Goal: Navigation & Orientation: Find specific page/section

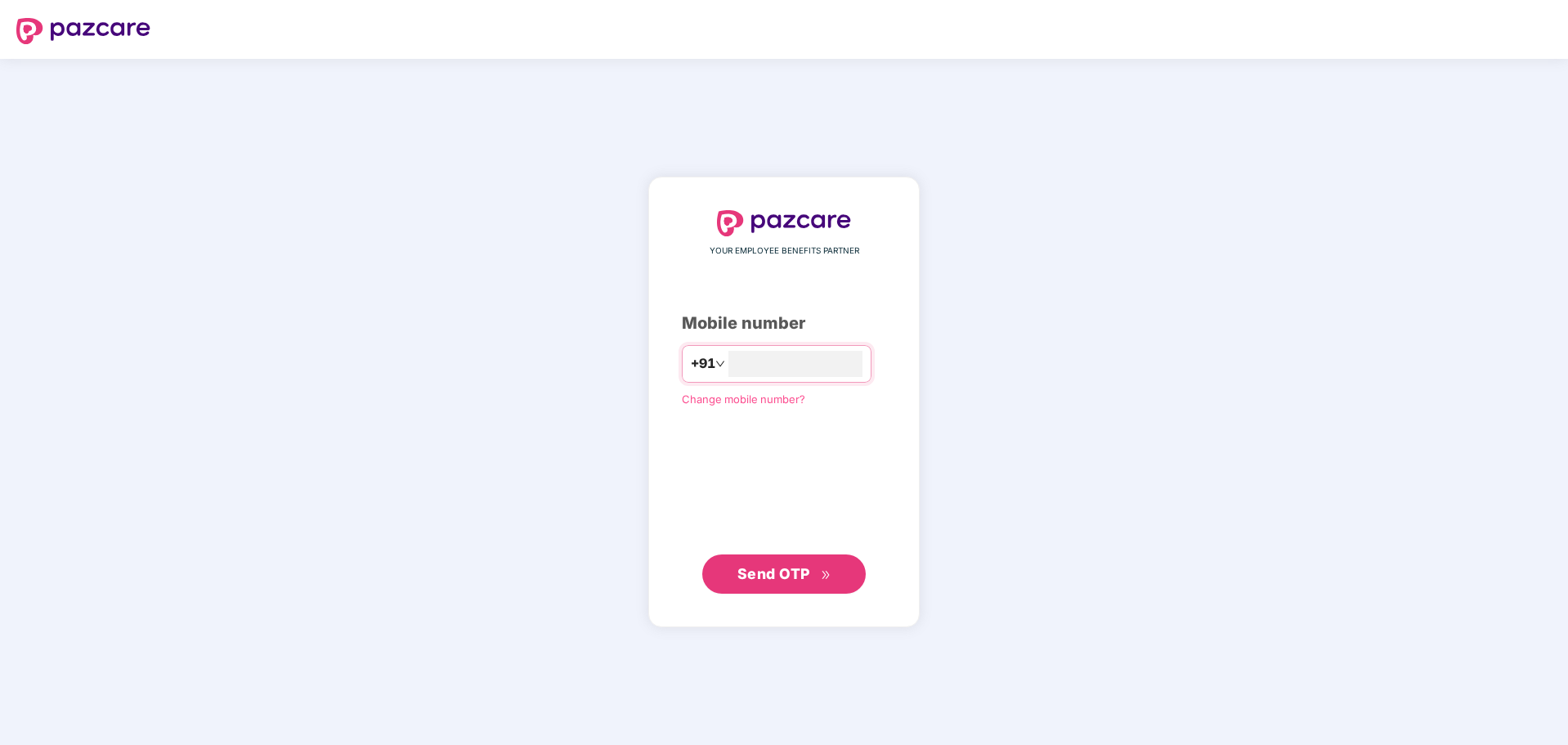
type input "**********"
click at [767, 569] on span "Send OTP" at bounding box center [773, 573] width 72 height 17
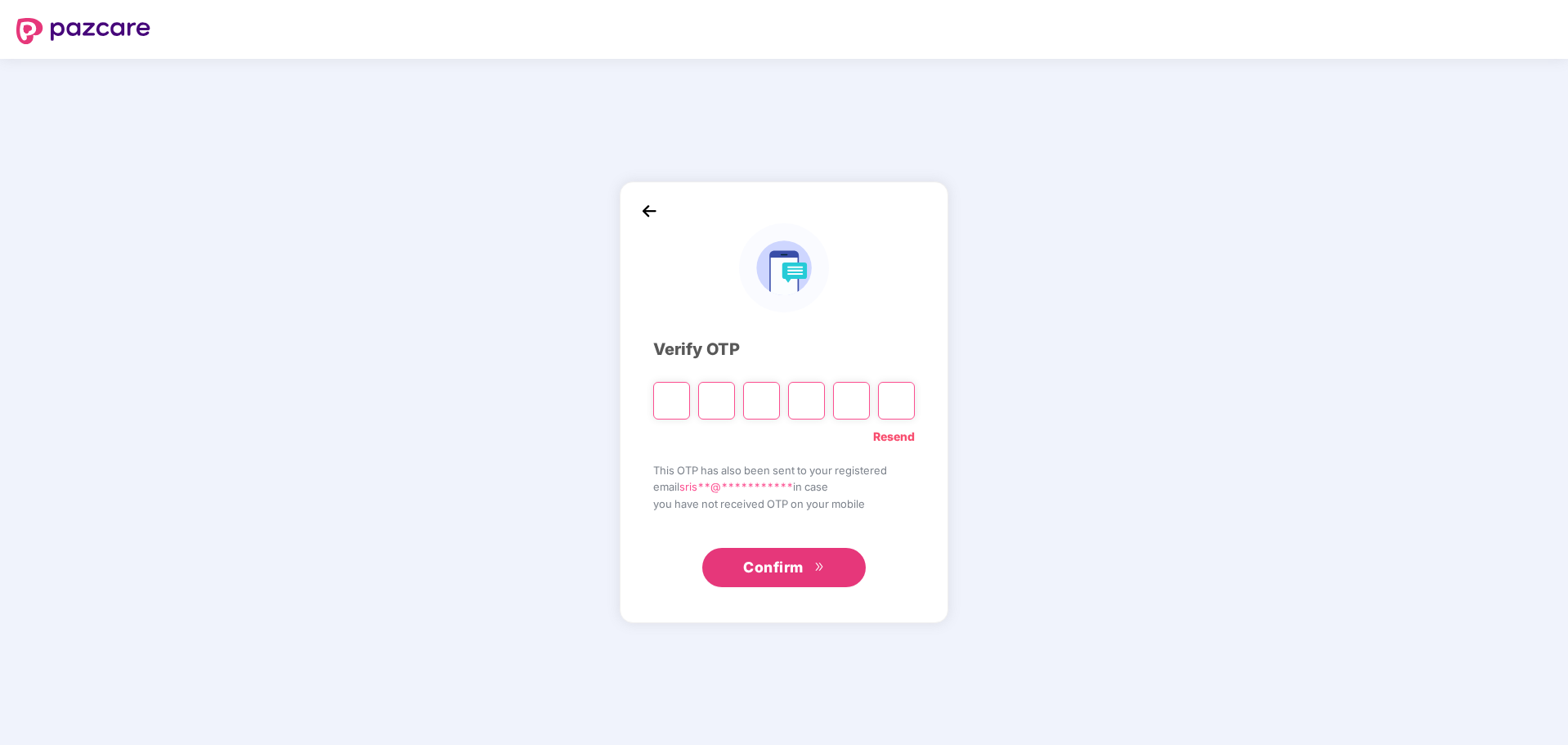
type input "*"
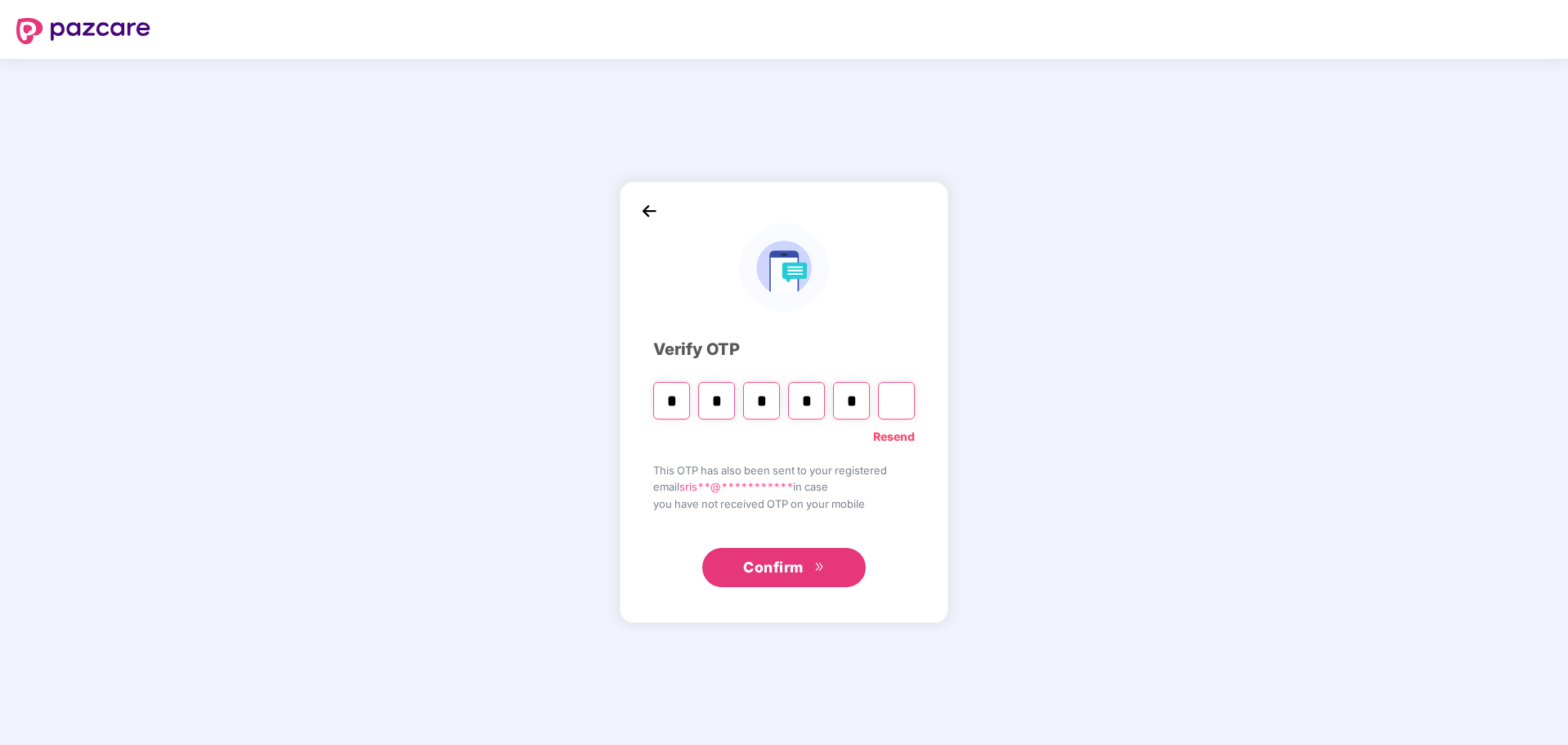
type input "*"
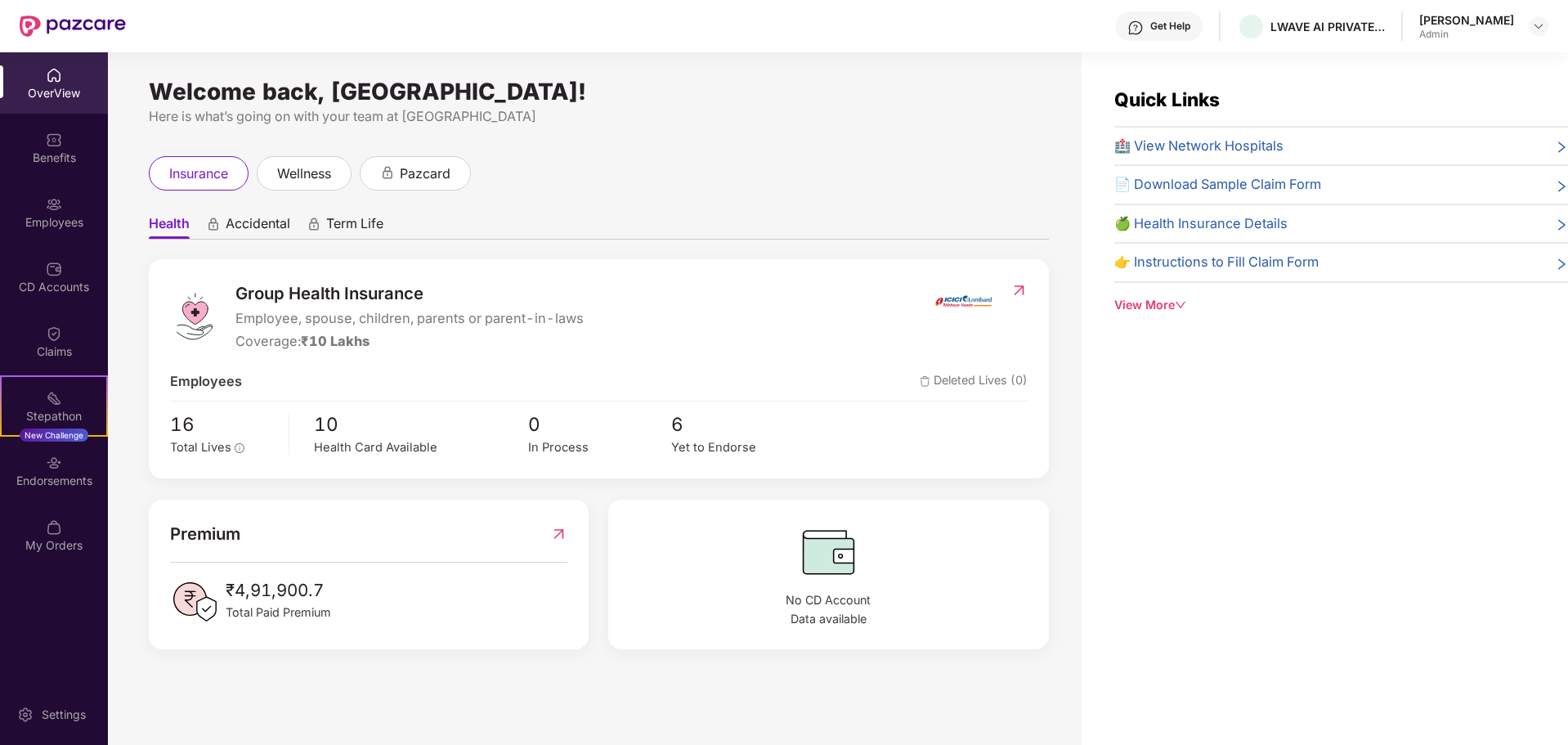
click at [1173, 305] on div "View More" at bounding box center [1341, 305] width 454 height 18
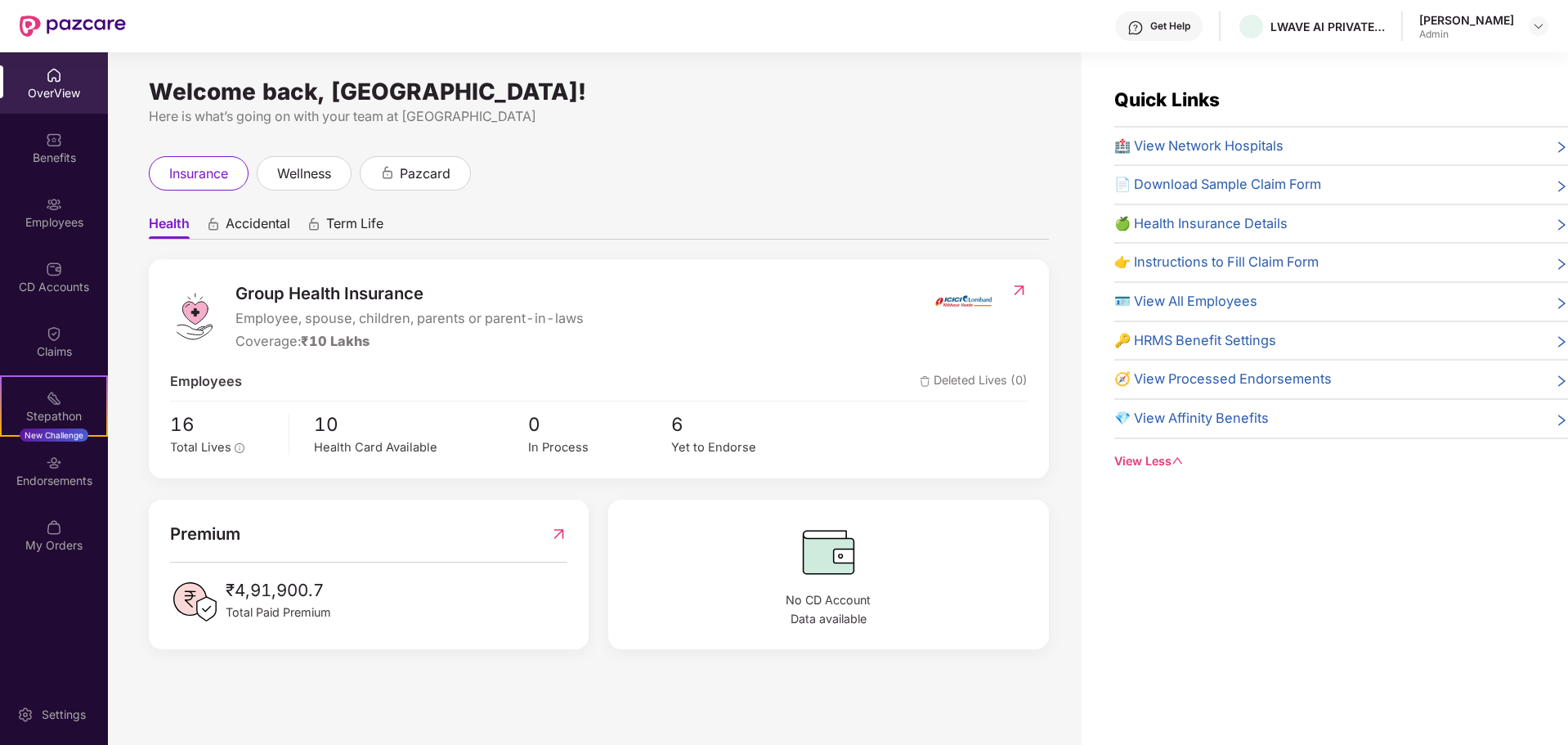
click at [1196, 301] on span "🪪 View All Employees" at bounding box center [1186, 302] width 143 height 21
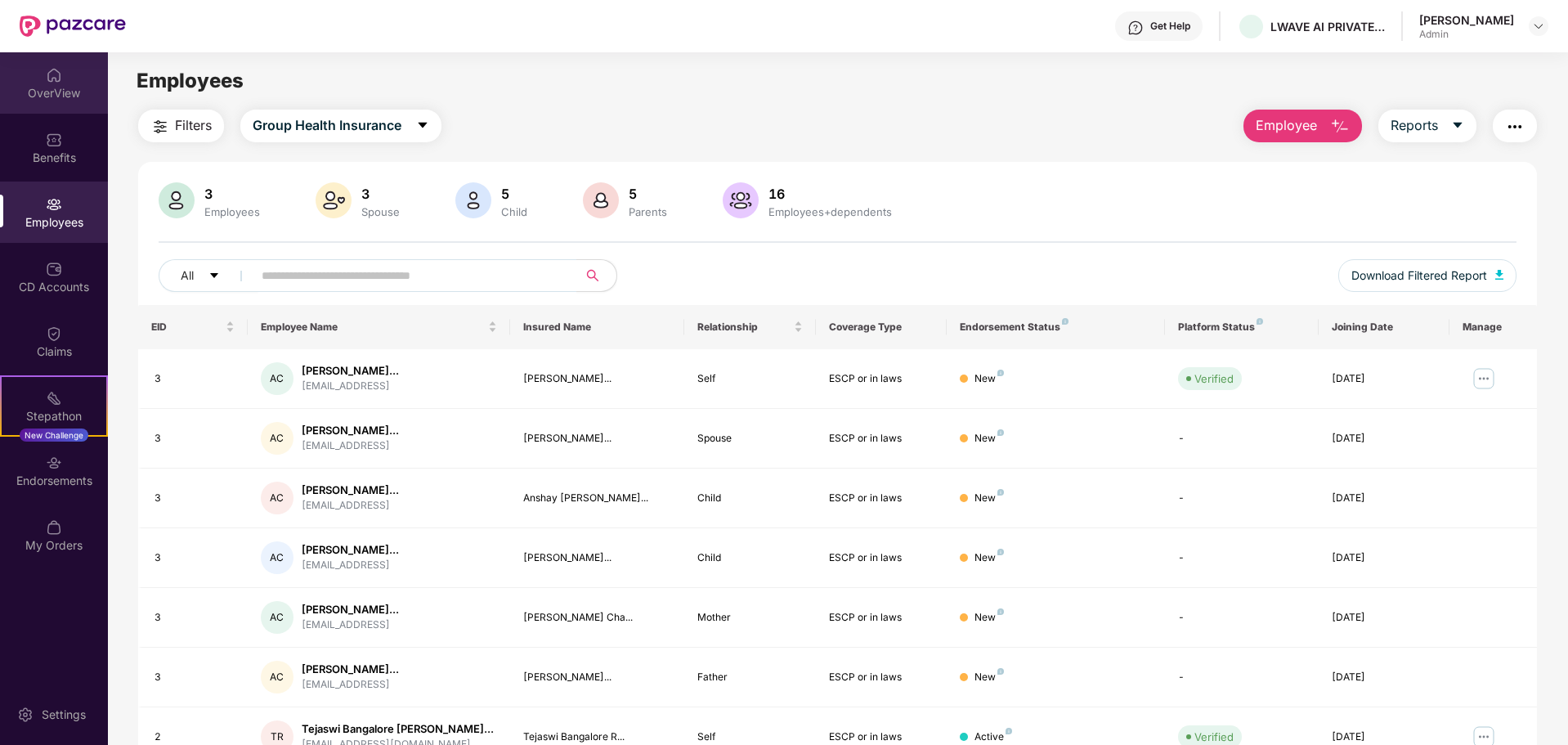
click at [49, 90] on div "OverView" at bounding box center [54, 93] width 108 height 16
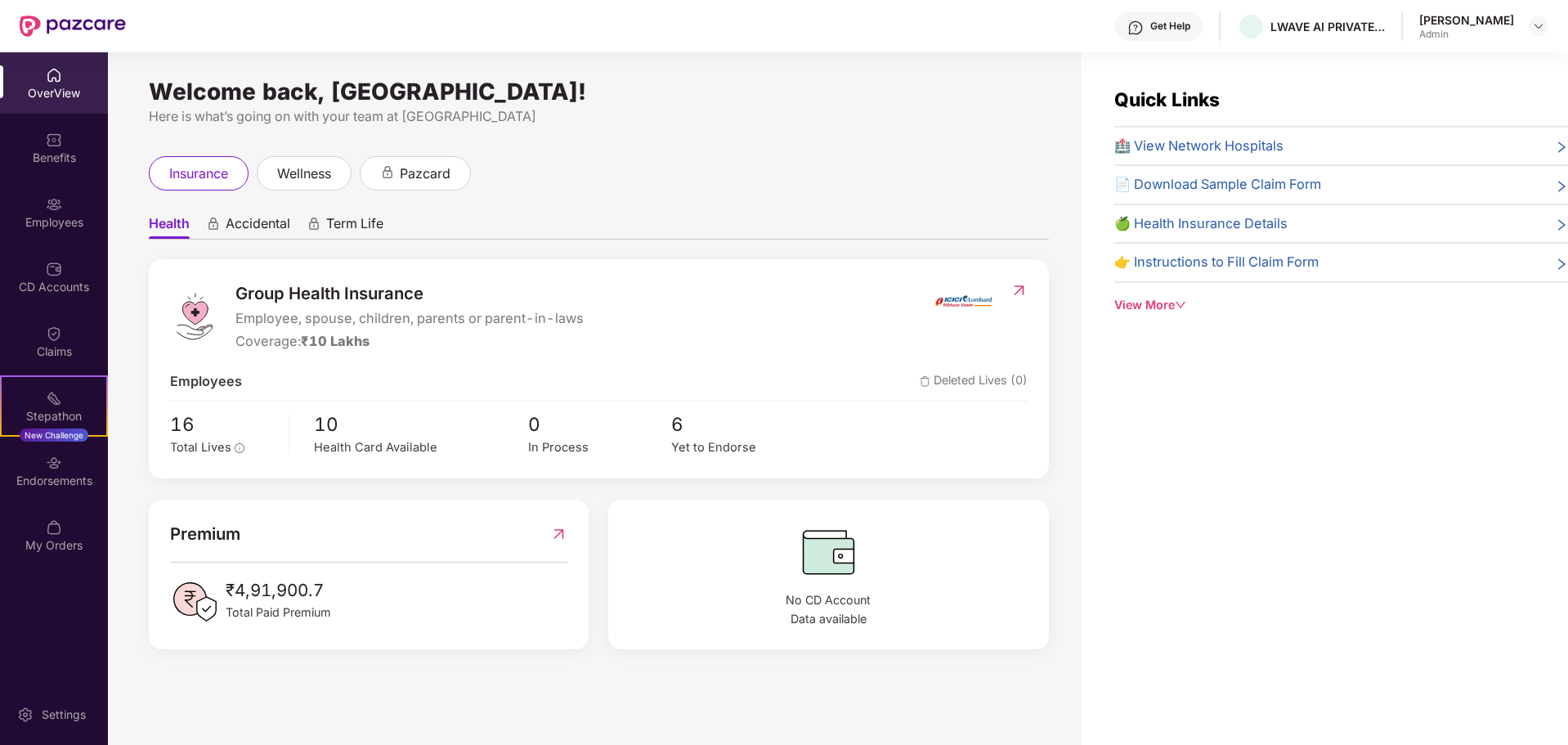
click at [1186, 302] on icon "down" at bounding box center [1181, 305] width 12 height 12
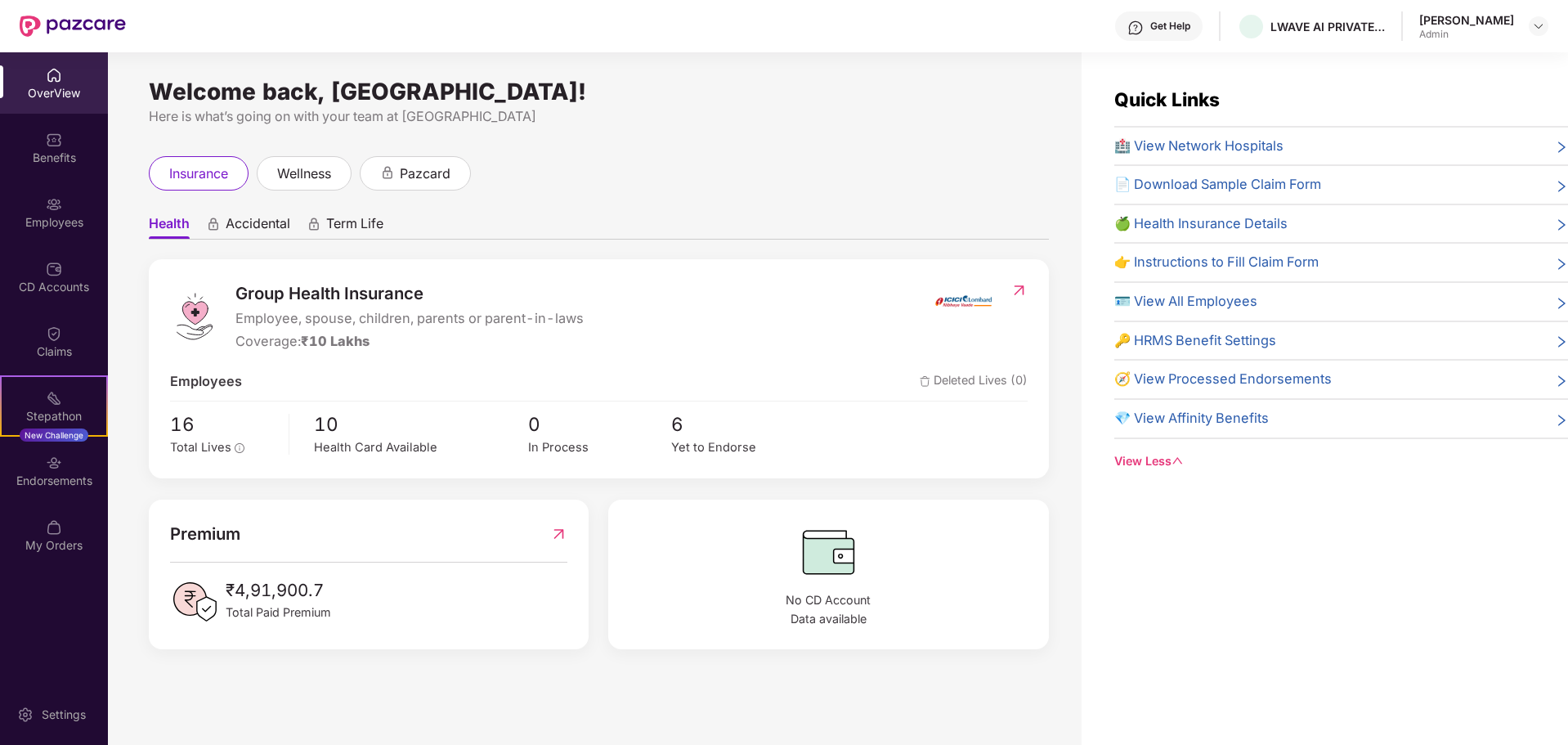
click at [1554, 414] on icon "right" at bounding box center [1561, 421] width 14 height 14
